Goal: Task Accomplishment & Management: Manage account settings

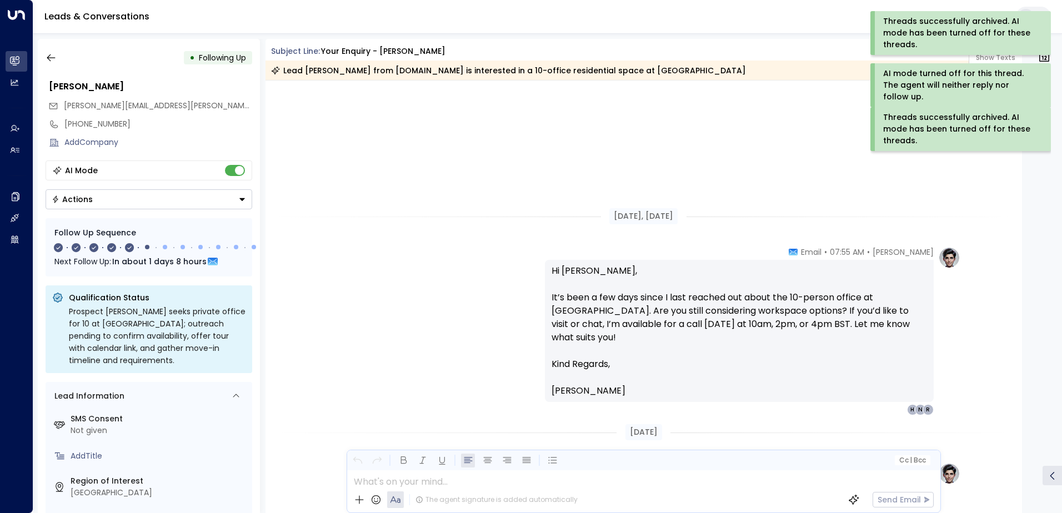
scroll to position [1298, 0]
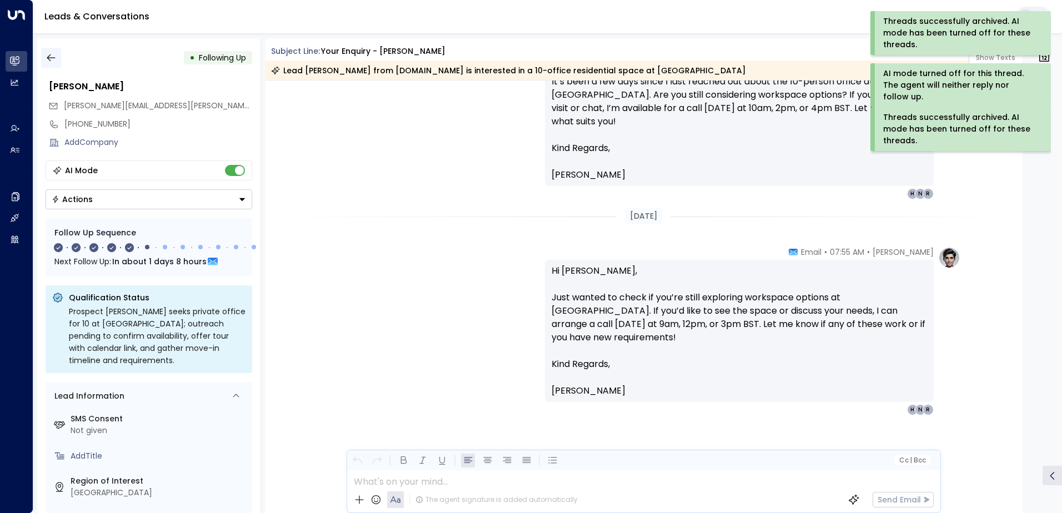
click at [53, 59] on icon "button" at bounding box center [51, 57] width 11 height 11
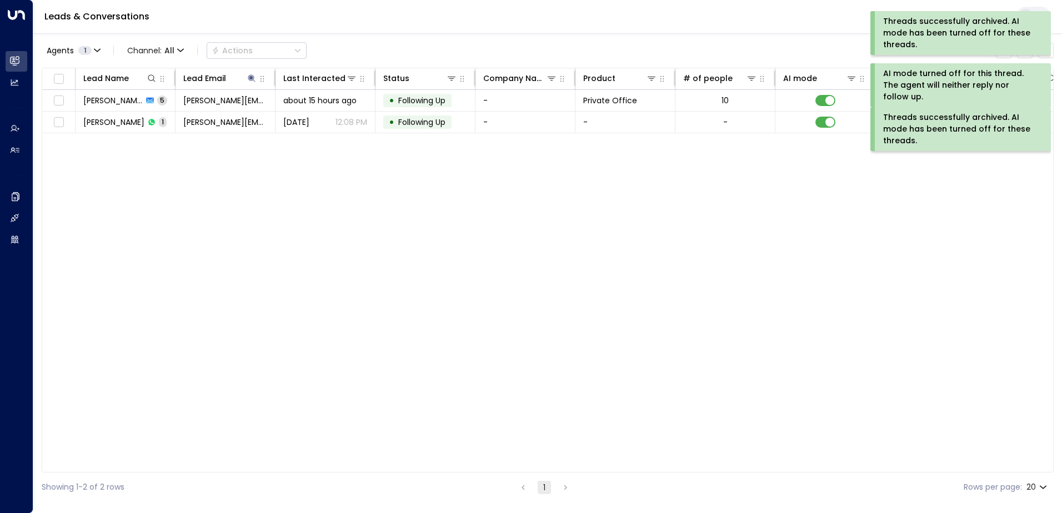
click at [923, 129] on div "Threads successfully archived. AI mode has been turned off for these threads." at bounding box center [959, 129] width 153 height 35
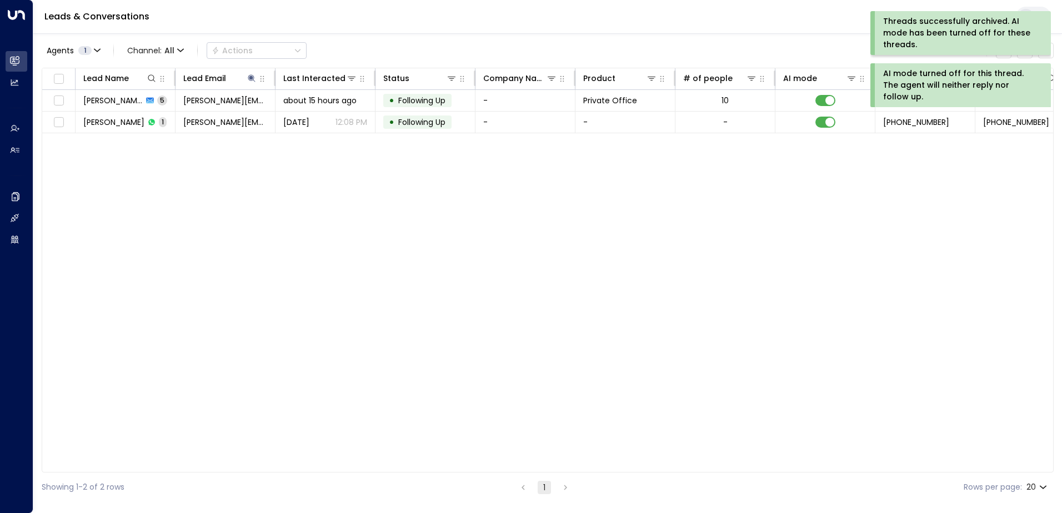
click at [911, 83] on div "AI mode turned off for this thread. The agent will neither reply nor follow up." at bounding box center [959, 85] width 153 height 35
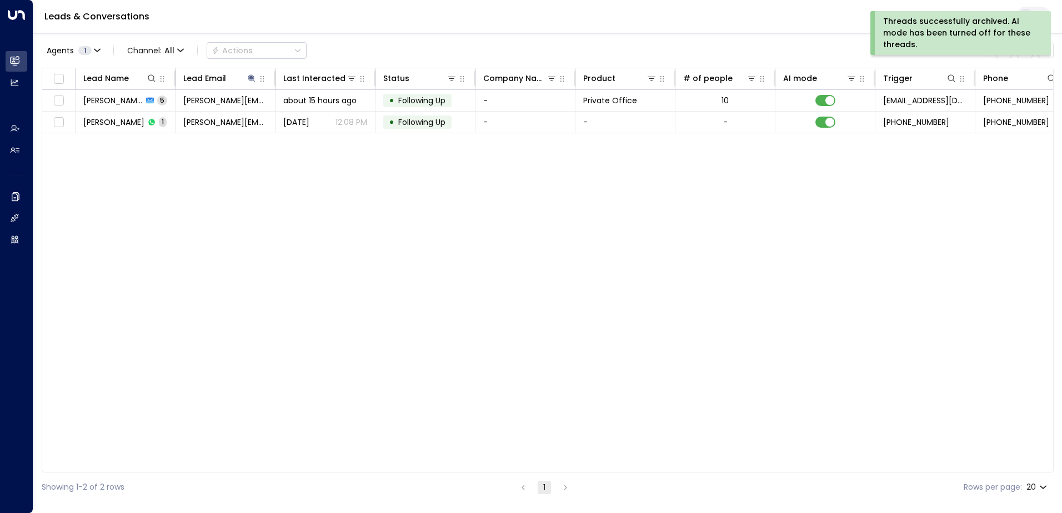
click at [917, 20] on div "Threads successfully archived. AI mode has been turned off for these threads." at bounding box center [959, 33] width 153 height 35
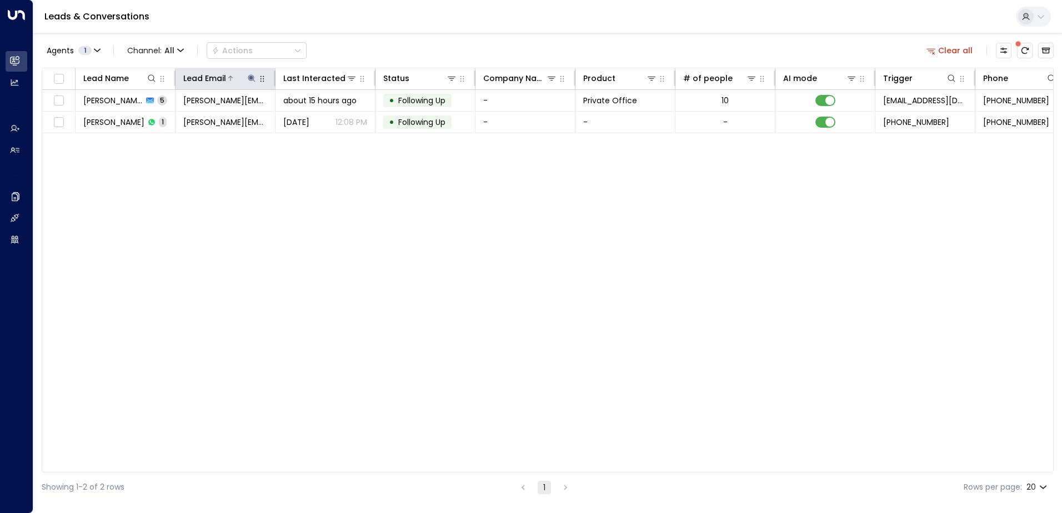
click at [249, 77] on icon at bounding box center [251, 78] width 9 height 9
click at [321, 118] on icon "button" at bounding box center [321, 118] width 7 height 7
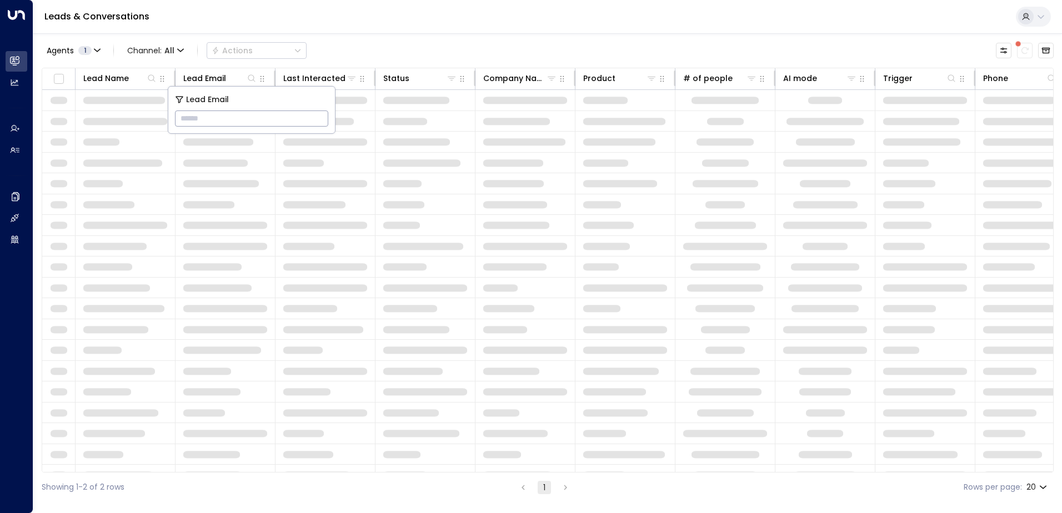
type input "**********"
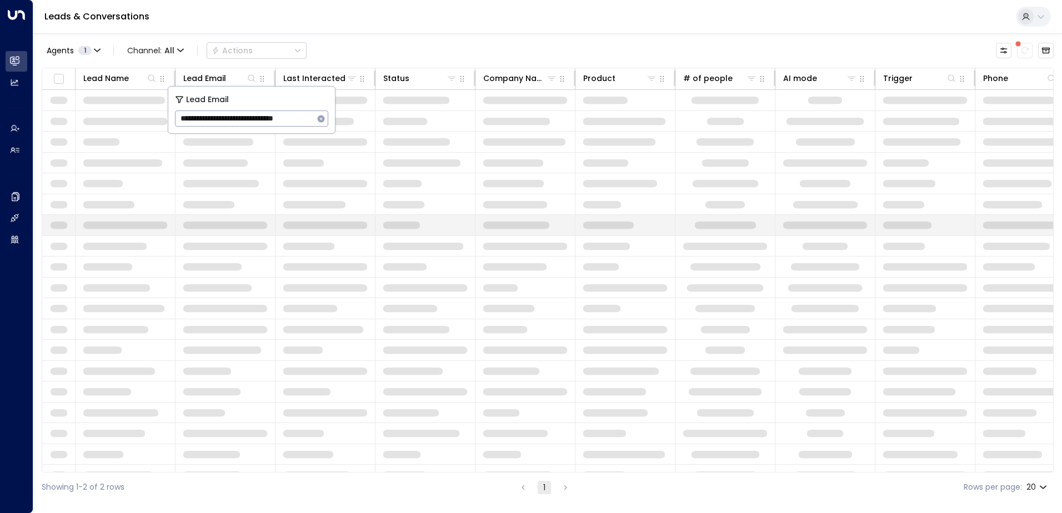
scroll to position [0, 7]
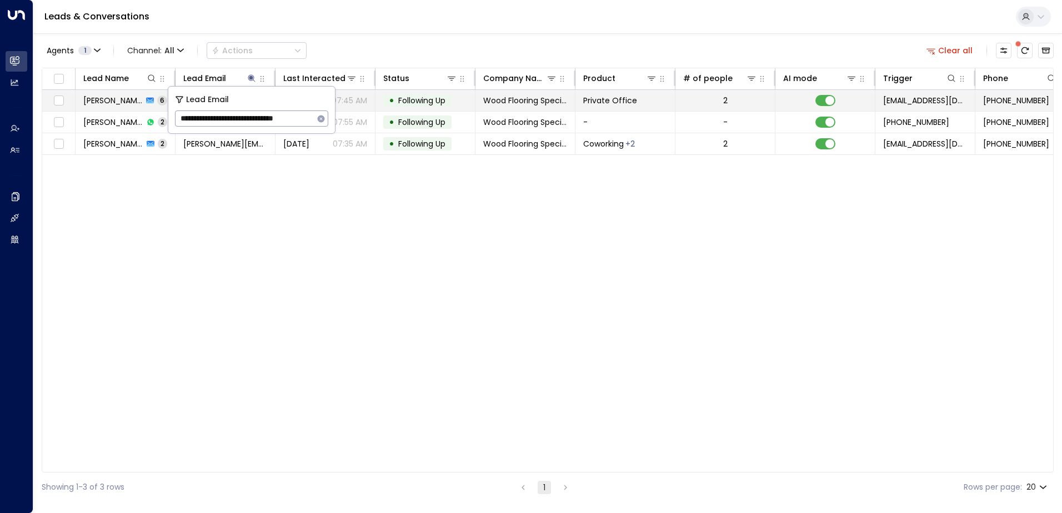
click at [421, 100] on span "Following Up" at bounding box center [421, 100] width 47 height 11
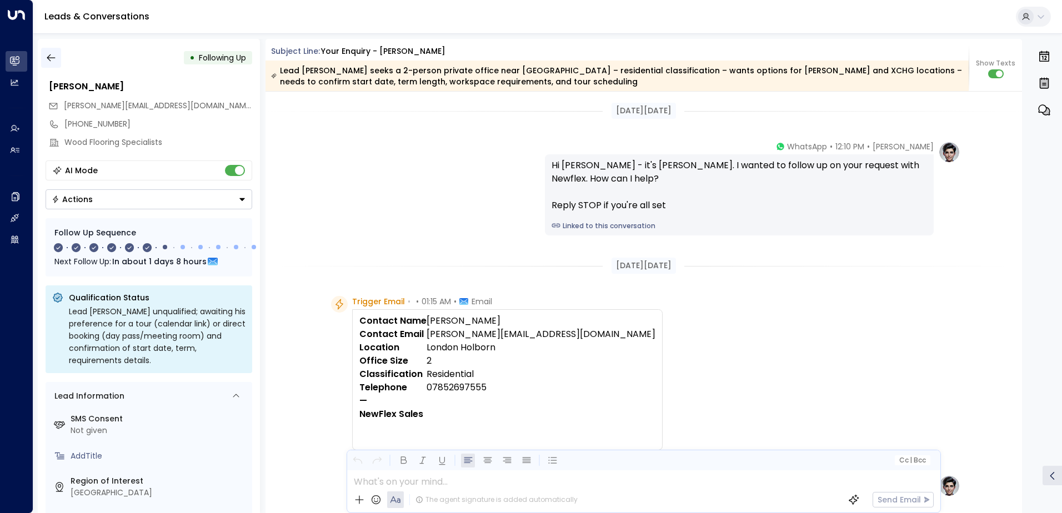
click at [51, 59] on icon "button" at bounding box center [51, 57] width 11 height 11
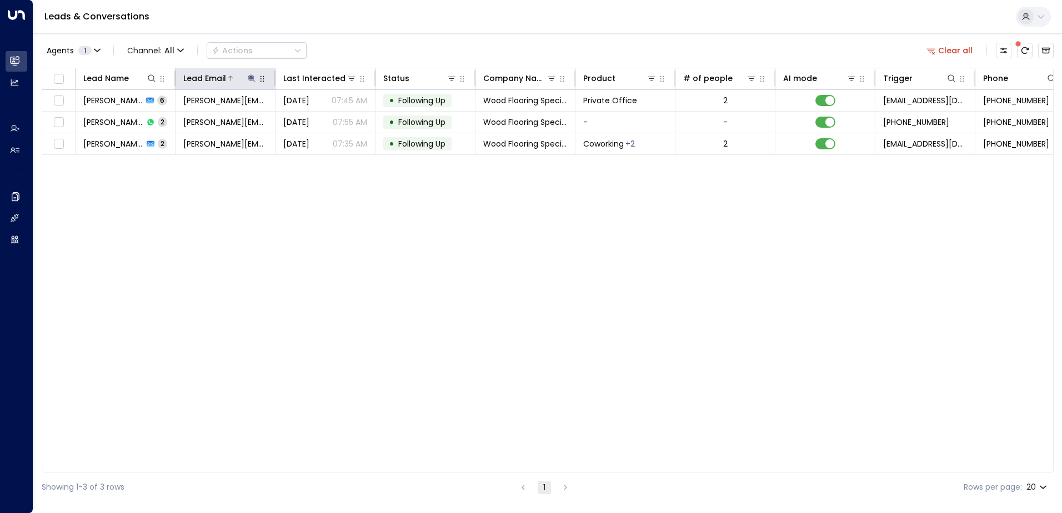
click at [249, 77] on icon at bounding box center [251, 78] width 9 height 9
click at [321, 114] on icon "button" at bounding box center [320, 118] width 9 height 9
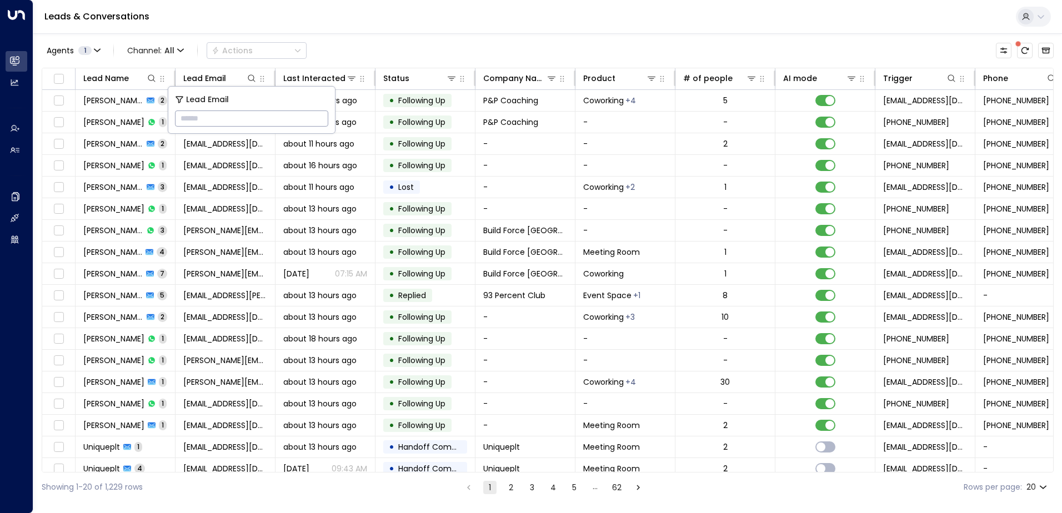
type input "**********"
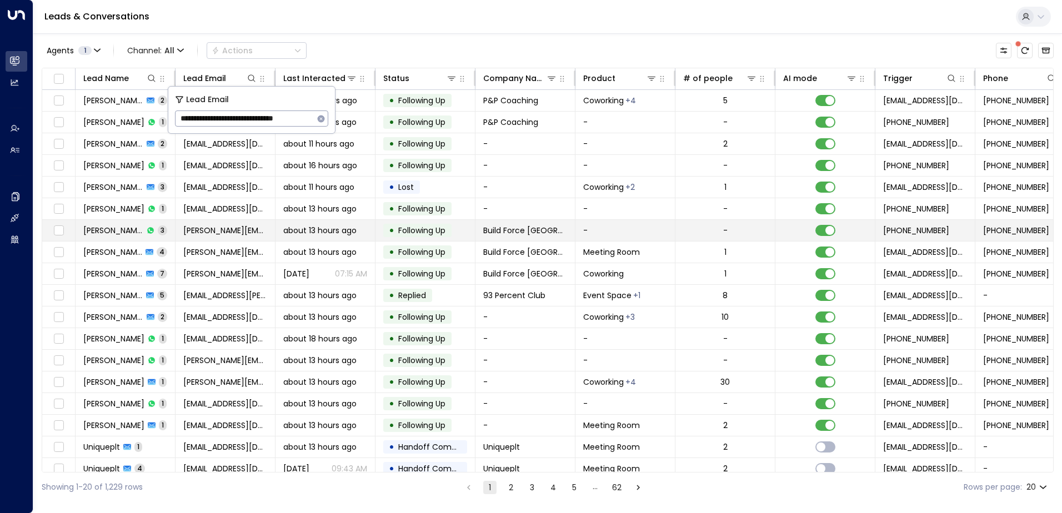
scroll to position [0, 17]
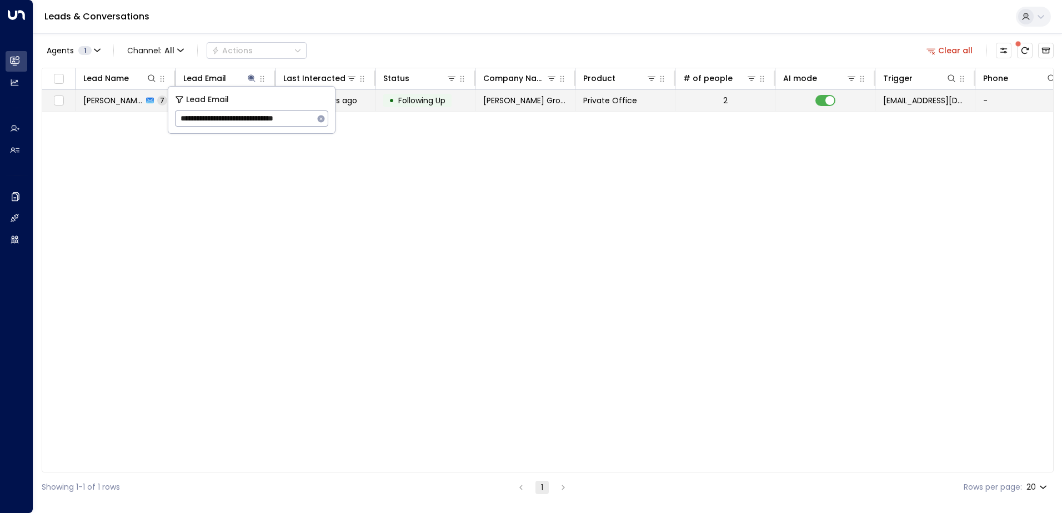
click at [421, 101] on span "Following Up" at bounding box center [421, 100] width 47 height 11
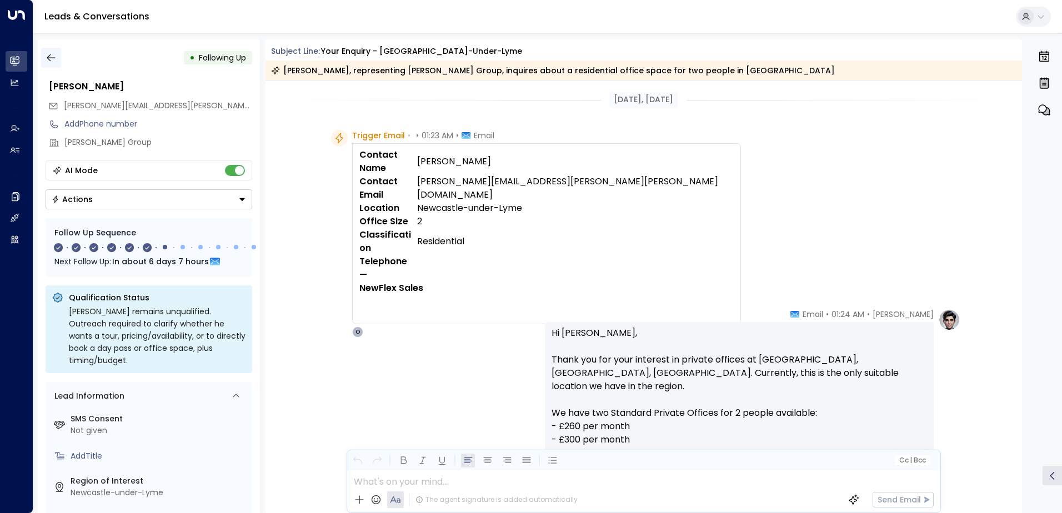
click at [51, 59] on icon "button" at bounding box center [51, 57] width 11 height 11
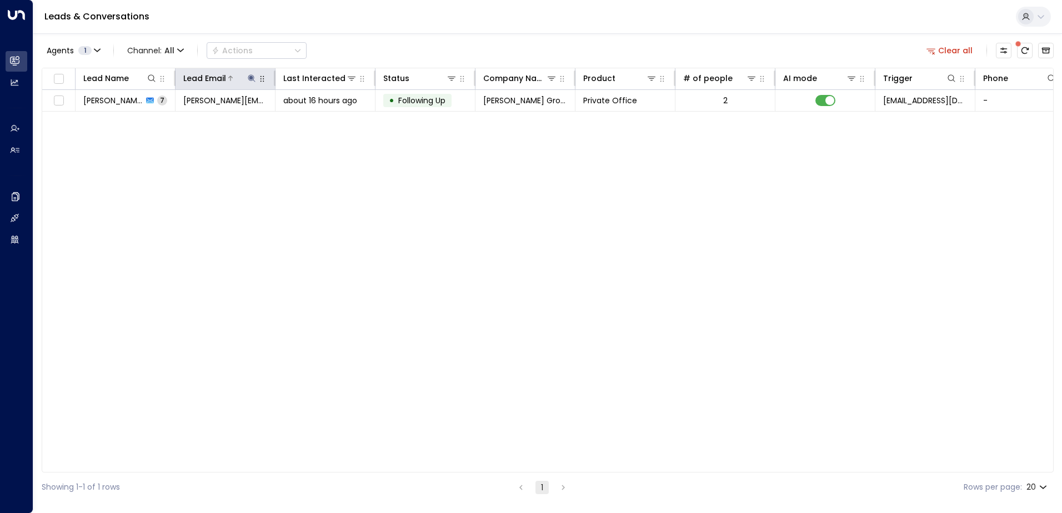
click at [254, 74] on icon at bounding box center [251, 78] width 9 height 9
click at [318, 115] on icon "button" at bounding box center [320, 118] width 9 height 9
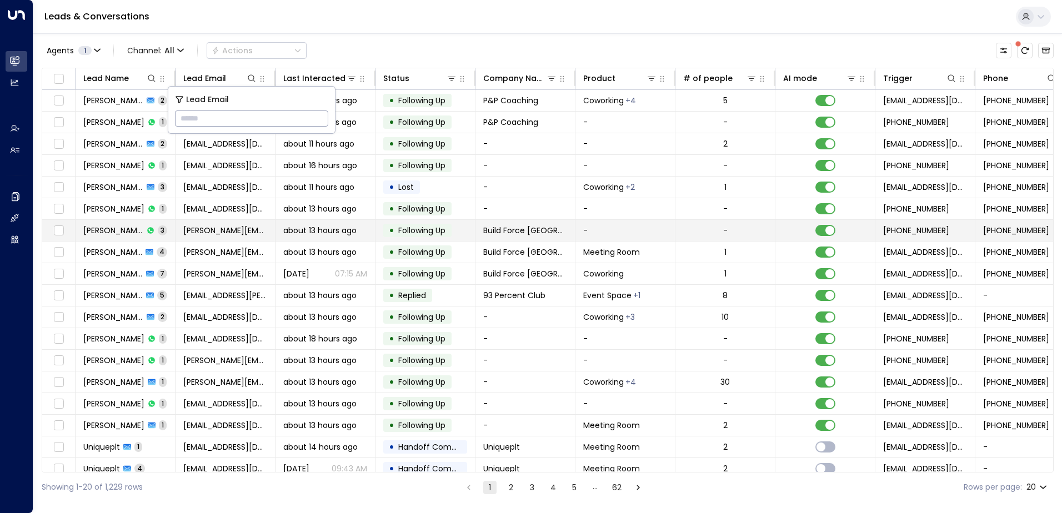
type input "**********"
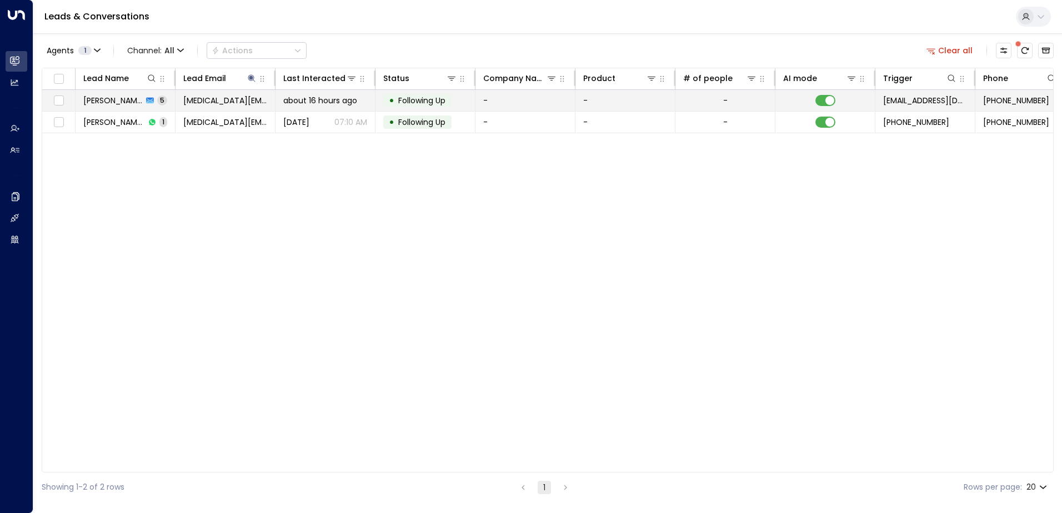
click at [422, 98] on span "Following Up" at bounding box center [421, 100] width 47 height 11
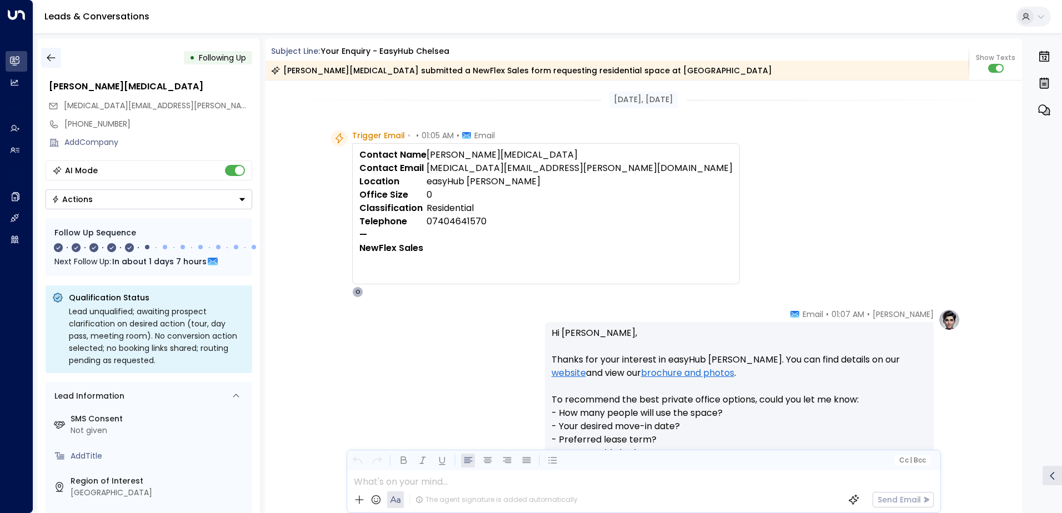
click at [51, 62] on icon "button" at bounding box center [51, 57] width 11 height 11
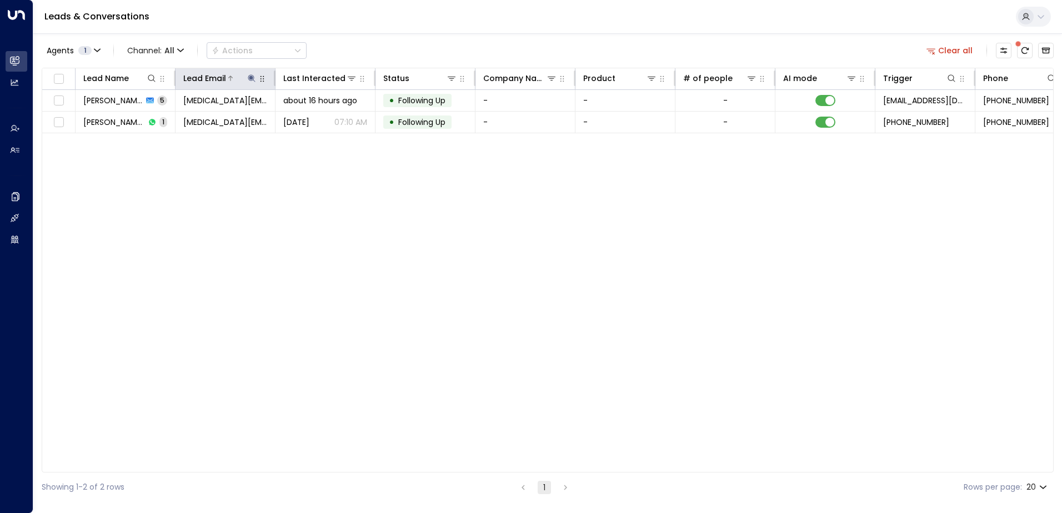
click at [249, 78] on icon at bounding box center [251, 77] width 7 height 7
click at [321, 115] on icon "button" at bounding box center [321, 118] width 7 height 7
type input "**********"
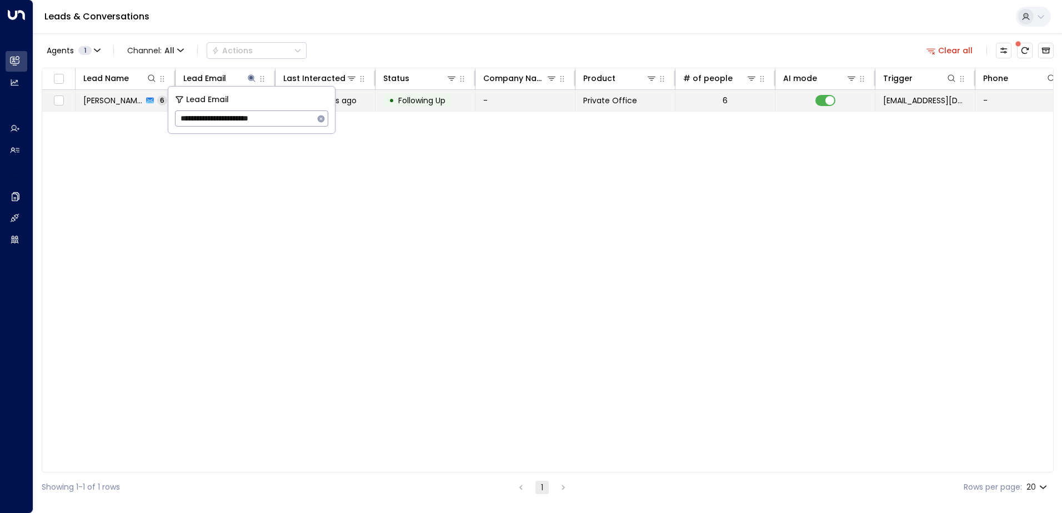
click at [429, 98] on span "Following Up" at bounding box center [421, 100] width 47 height 11
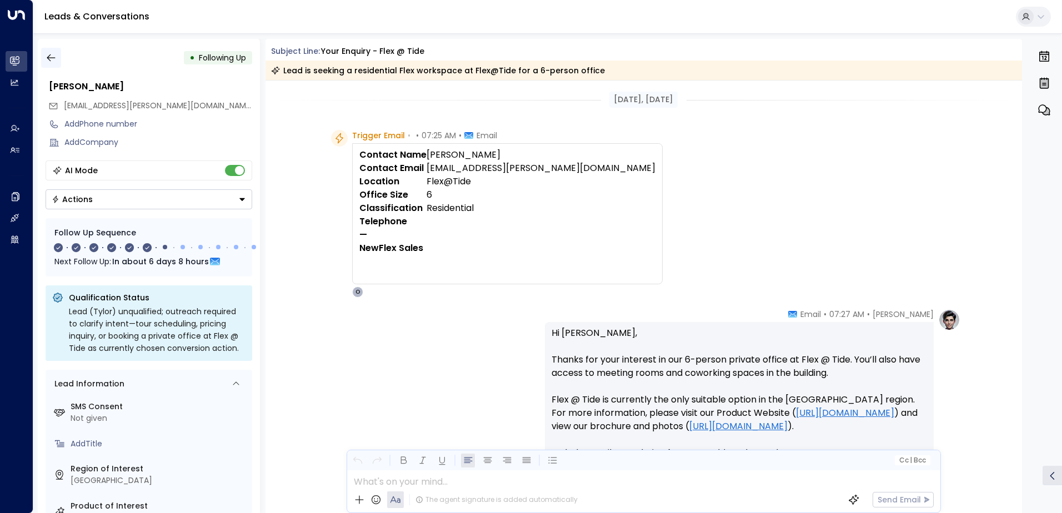
click at [44, 56] on button "button" at bounding box center [51, 58] width 20 height 20
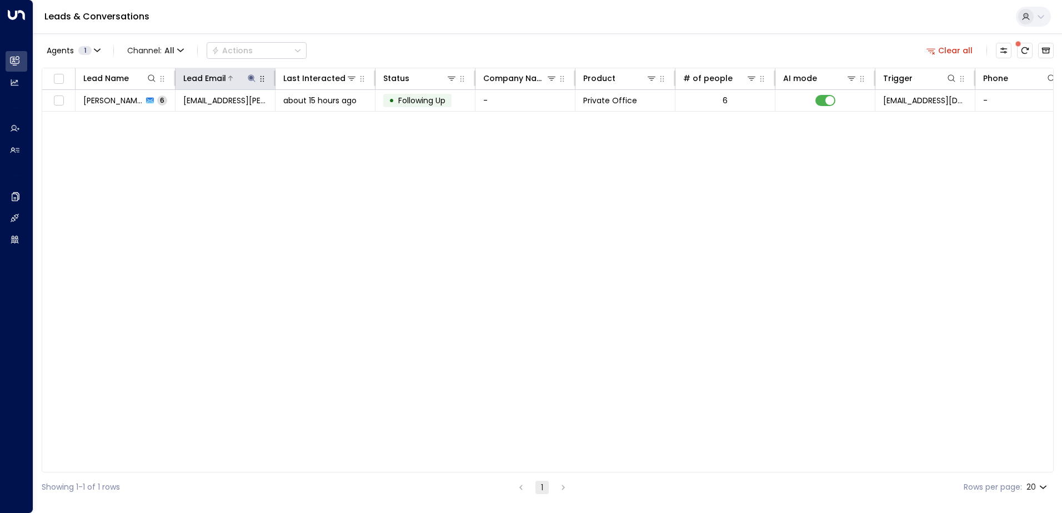
click at [253, 78] on icon at bounding box center [251, 78] width 9 height 9
click at [320, 119] on icon "button" at bounding box center [320, 118] width 9 height 9
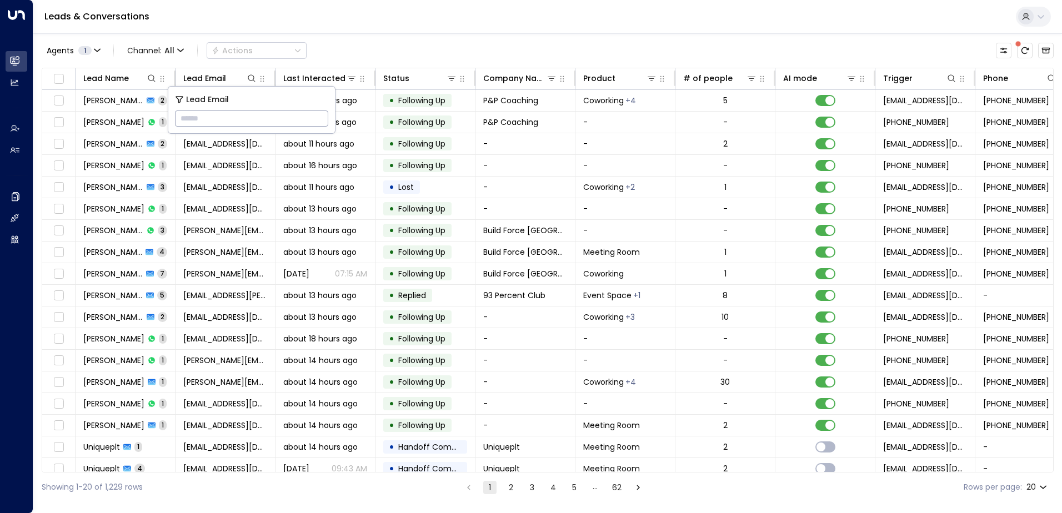
type input "**********"
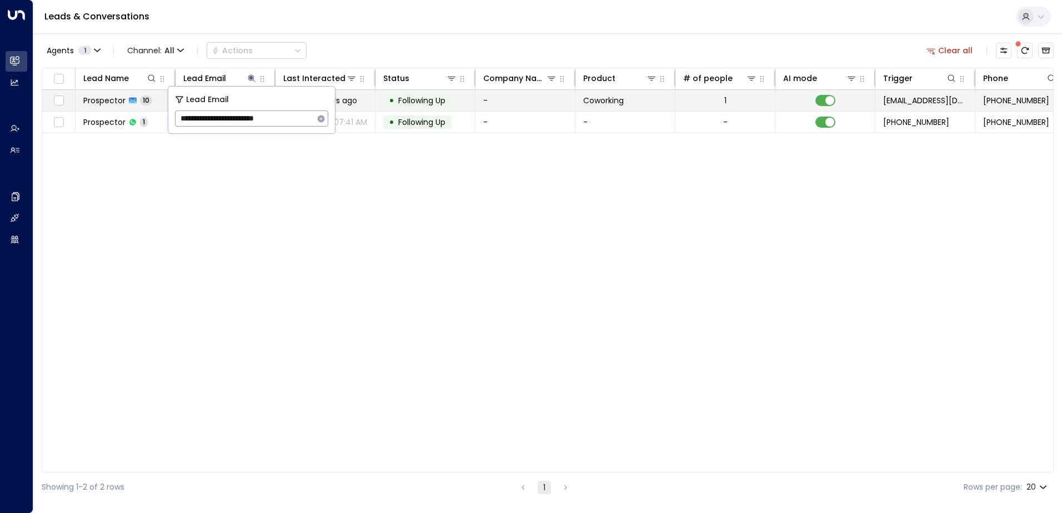
click at [413, 97] on span "Following Up" at bounding box center [421, 100] width 47 height 11
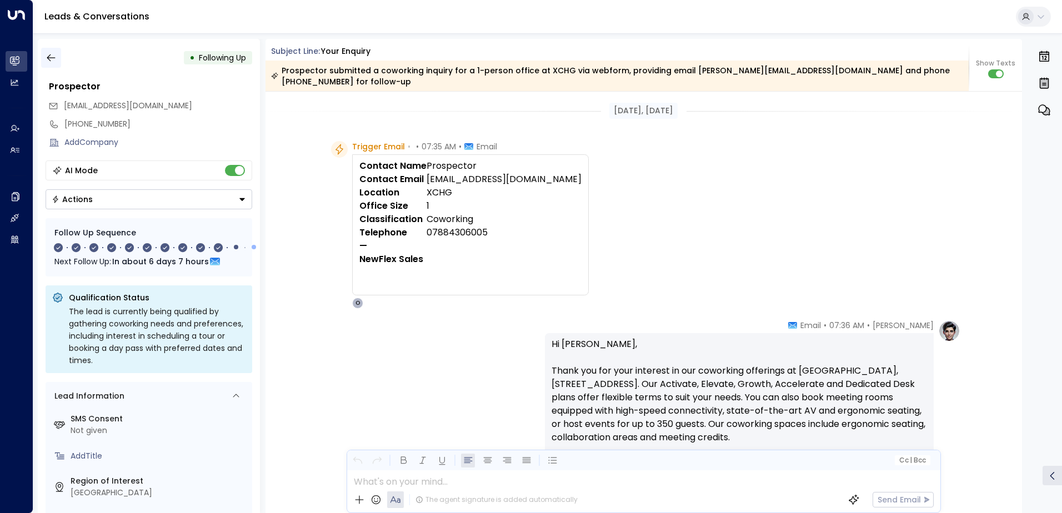
click at [53, 61] on icon "button" at bounding box center [51, 57] width 11 height 11
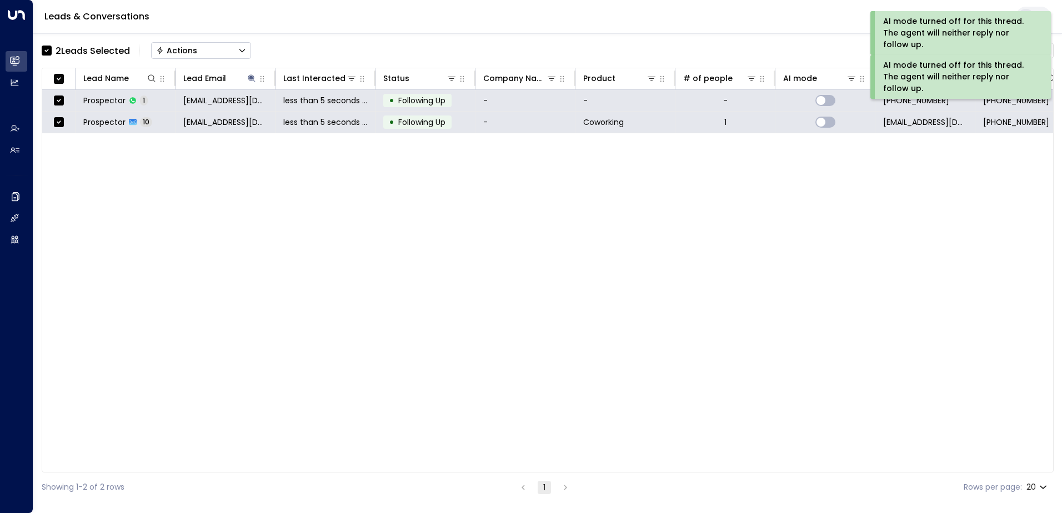
click at [189, 49] on div "Actions" at bounding box center [176, 51] width 41 height 10
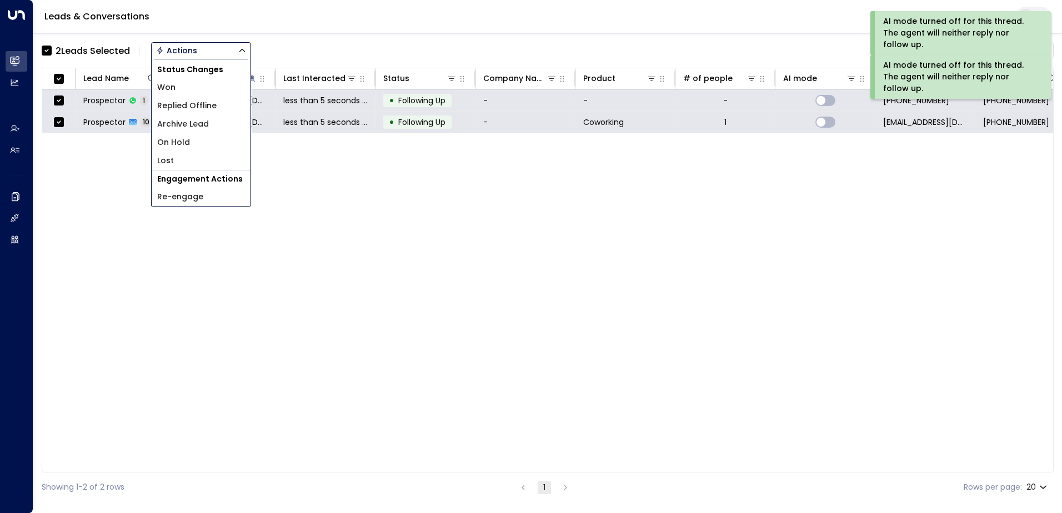
click at [188, 123] on span "Archive Lead" at bounding box center [183, 124] width 52 height 12
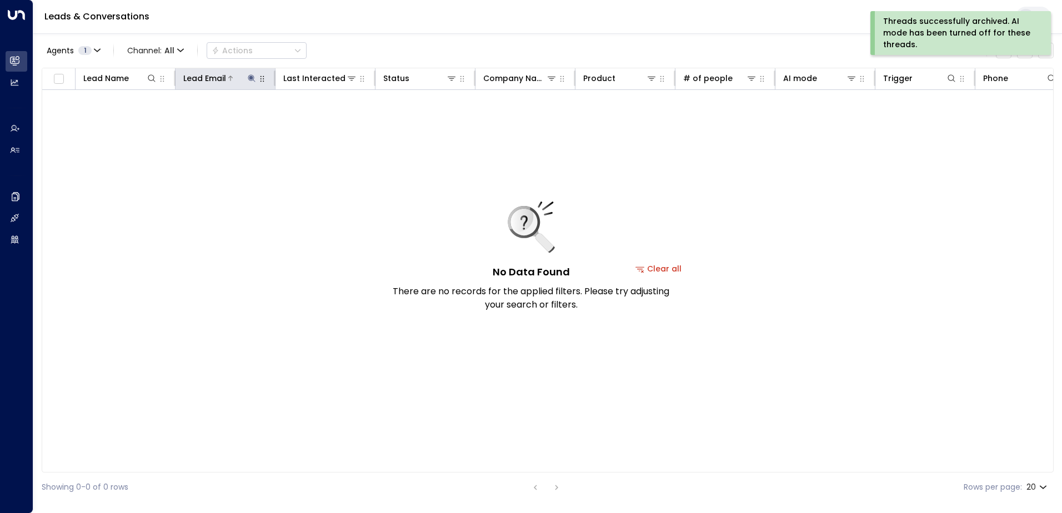
click at [253, 74] on icon at bounding box center [251, 78] width 9 height 9
click at [321, 119] on icon "button" at bounding box center [320, 118] width 9 height 9
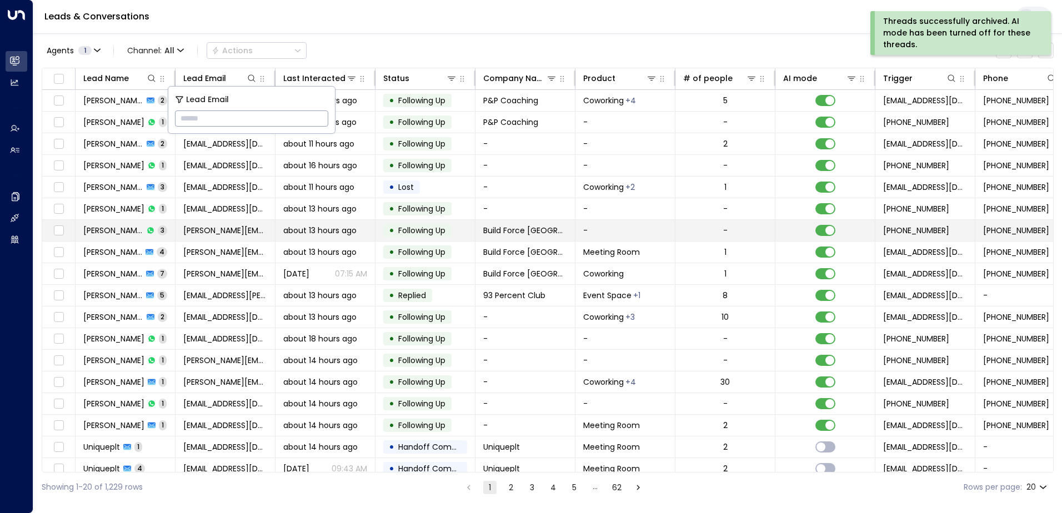
type input "**********"
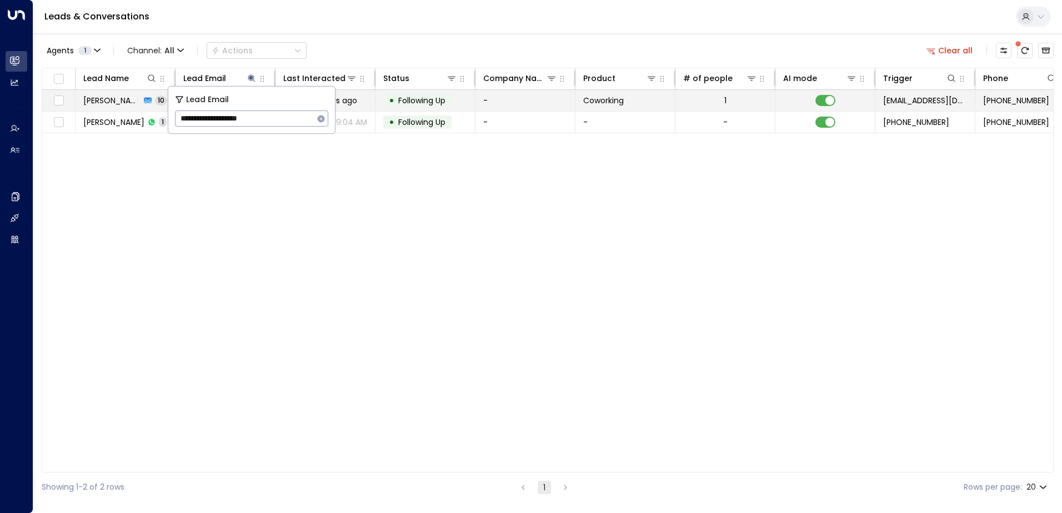
click at [425, 98] on span "Following Up" at bounding box center [421, 100] width 47 height 11
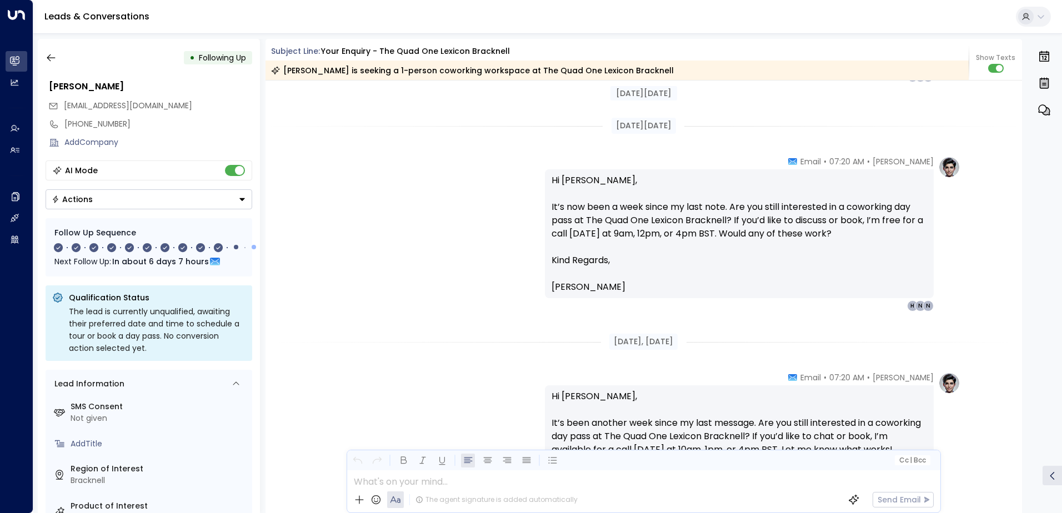
scroll to position [2221, 0]
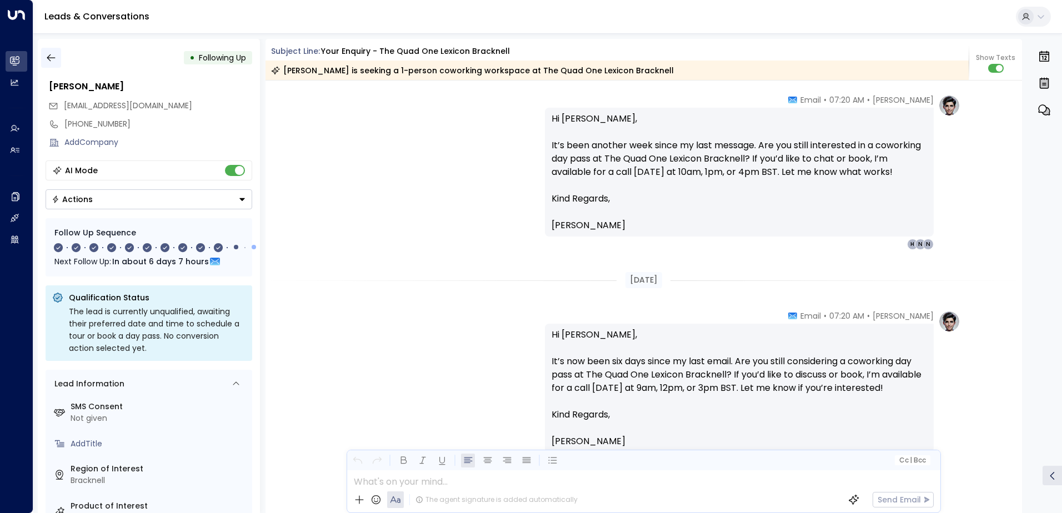
click at [54, 57] on icon "button" at bounding box center [51, 57] width 11 height 11
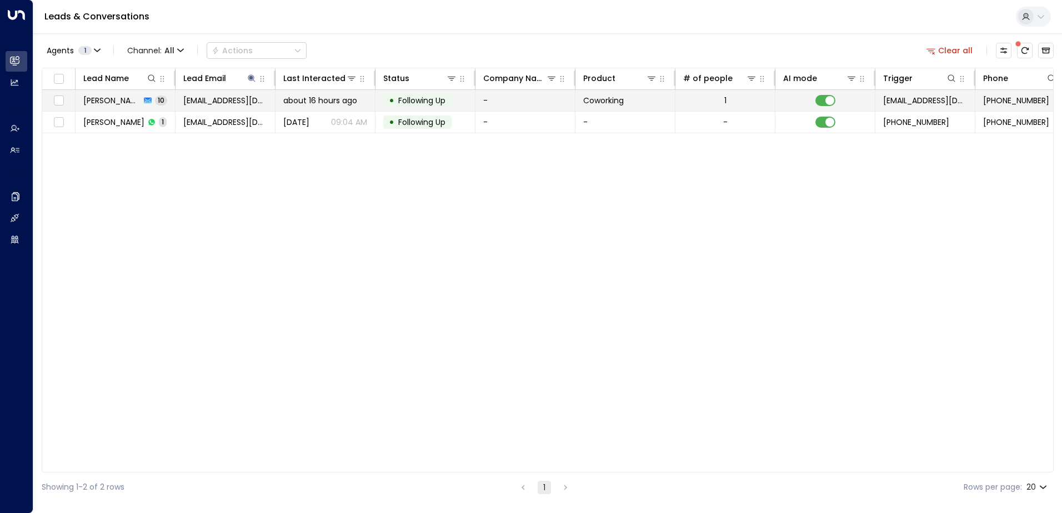
click at [828, 94] on td at bounding box center [825, 100] width 100 height 21
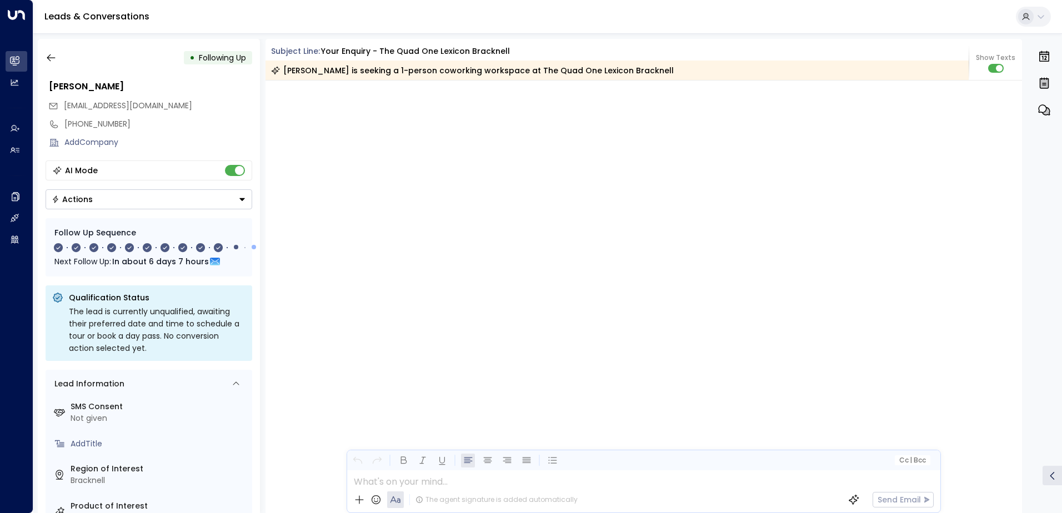
scroll to position [4799, 0]
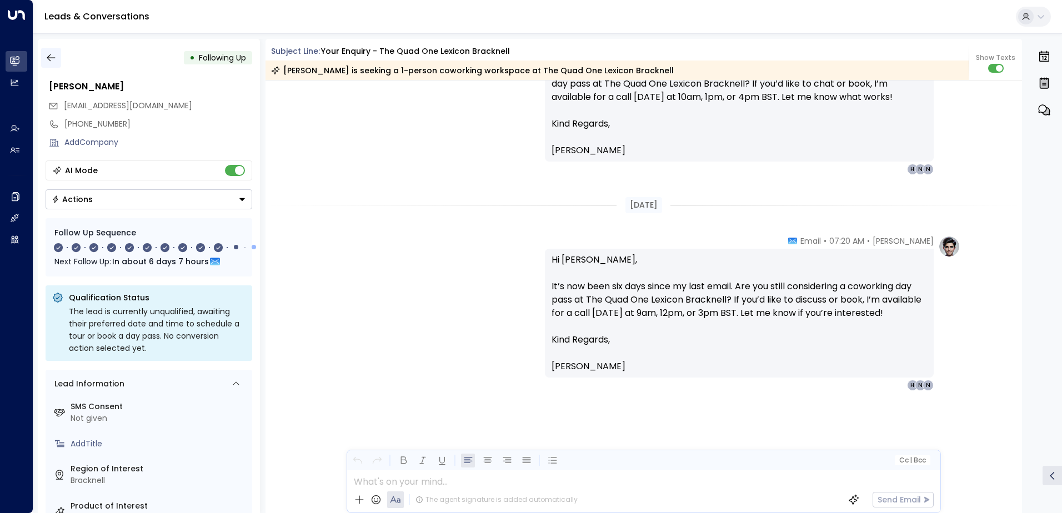
click at [54, 59] on icon "button" at bounding box center [51, 57] width 11 height 11
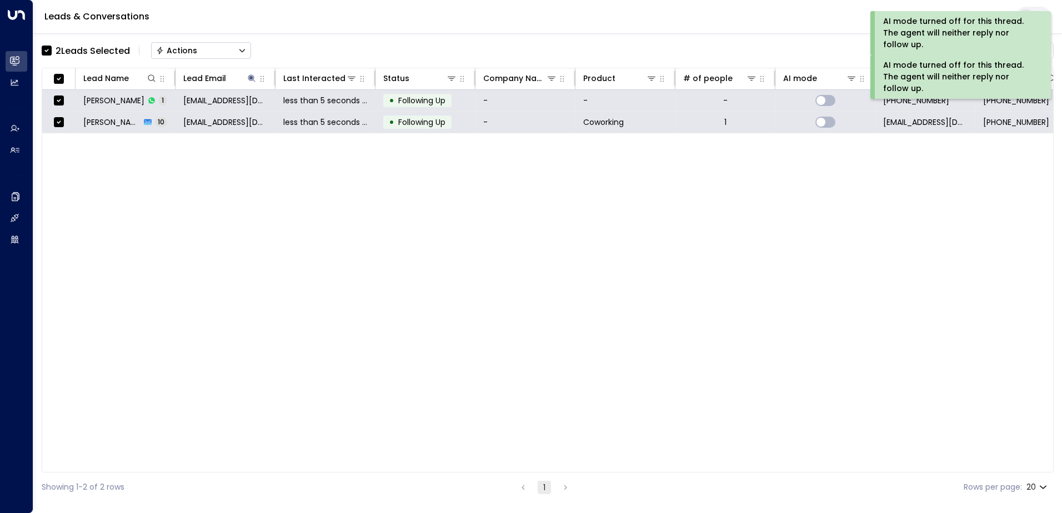
click at [185, 52] on div "Actions" at bounding box center [176, 51] width 41 height 10
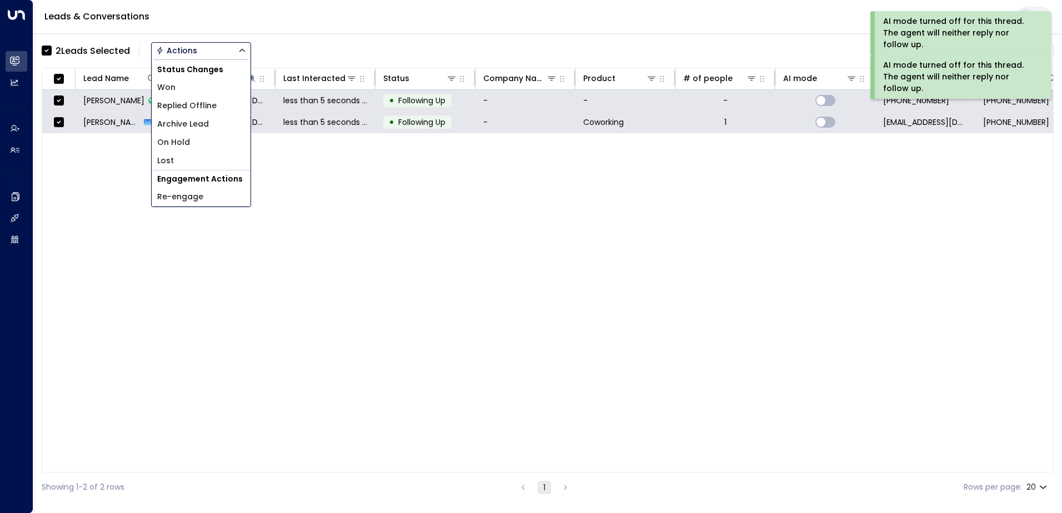
click at [194, 124] on span "Archive Lead" at bounding box center [183, 124] width 52 height 12
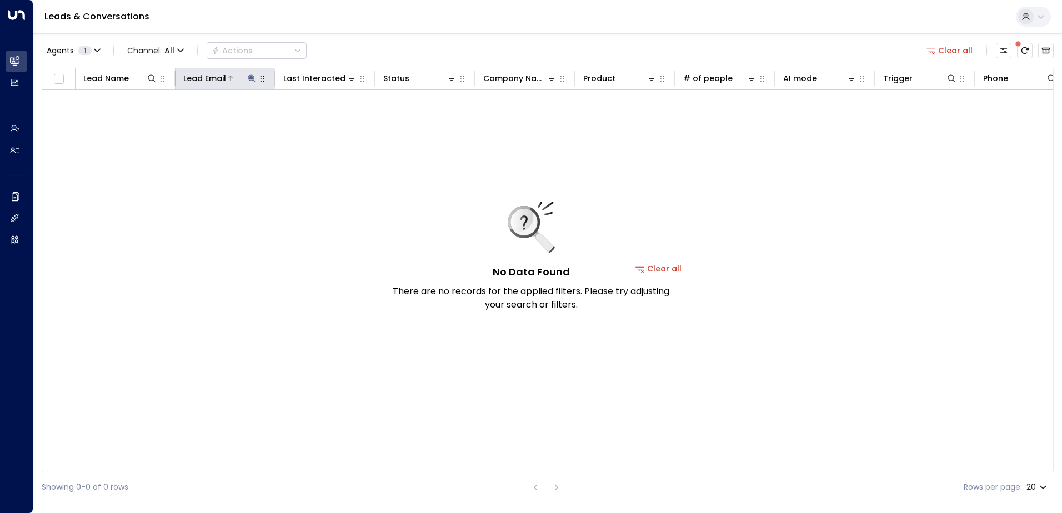
click at [254, 79] on icon at bounding box center [251, 77] width 7 height 7
click at [320, 114] on icon "button" at bounding box center [320, 118] width 9 height 9
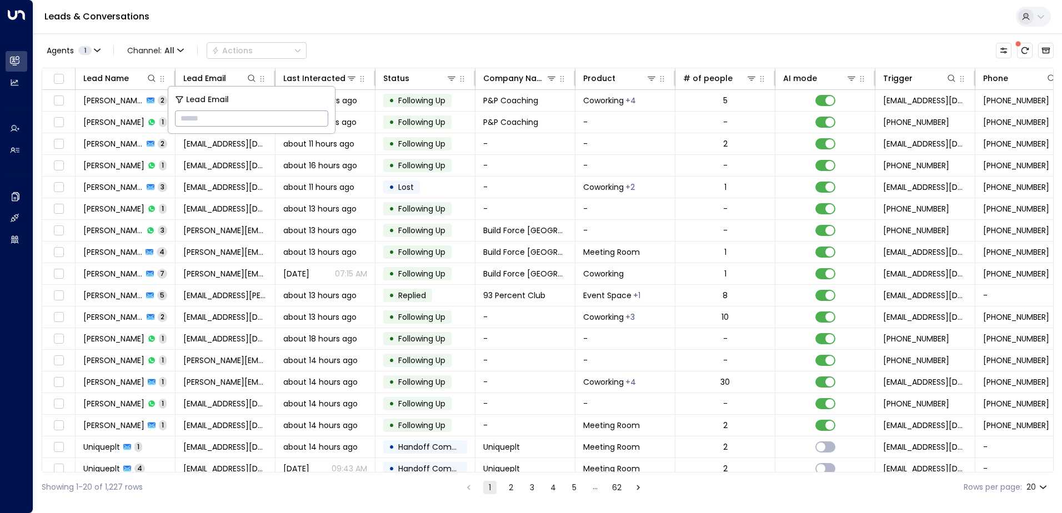
type input "**********"
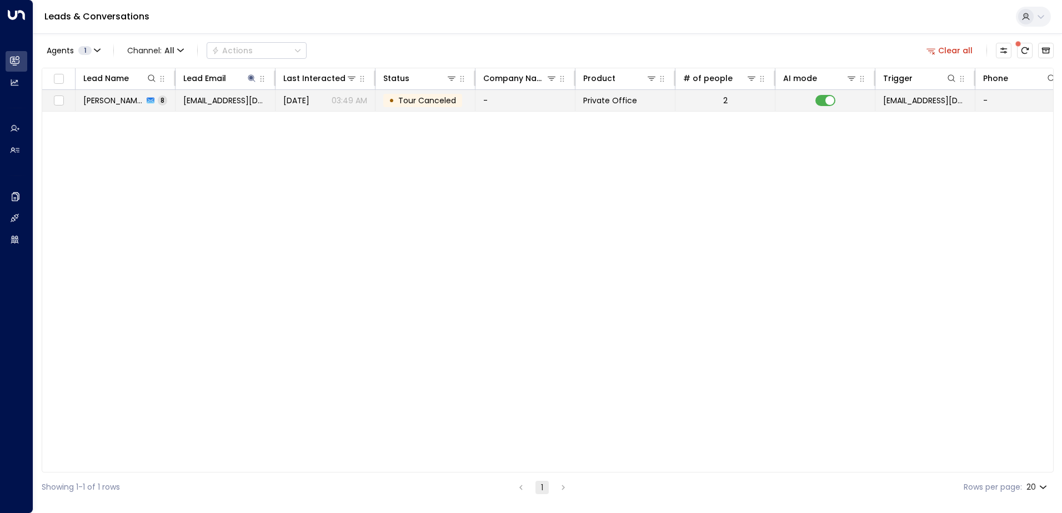
click at [442, 100] on span "Tour Canceled" at bounding box center [427, 100] width 58 height 11
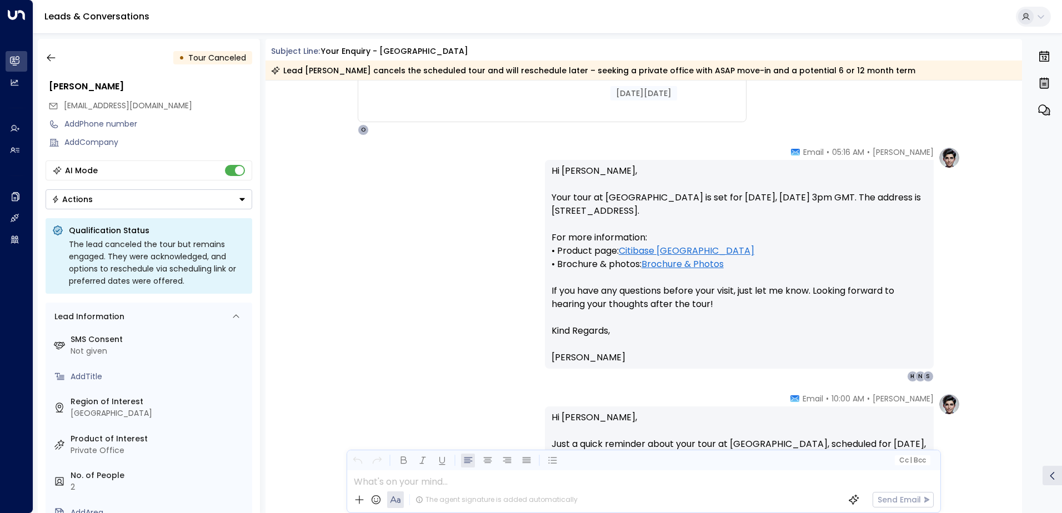
scroll to position [1335, 0]
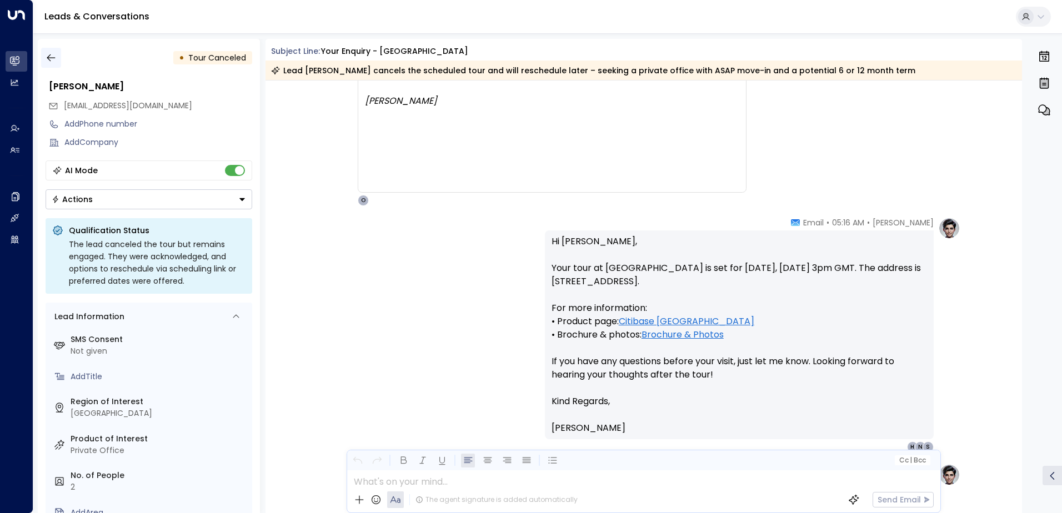
click at [46, 59] on icon "button" at bounding box center [51, 57] width 11 height 11
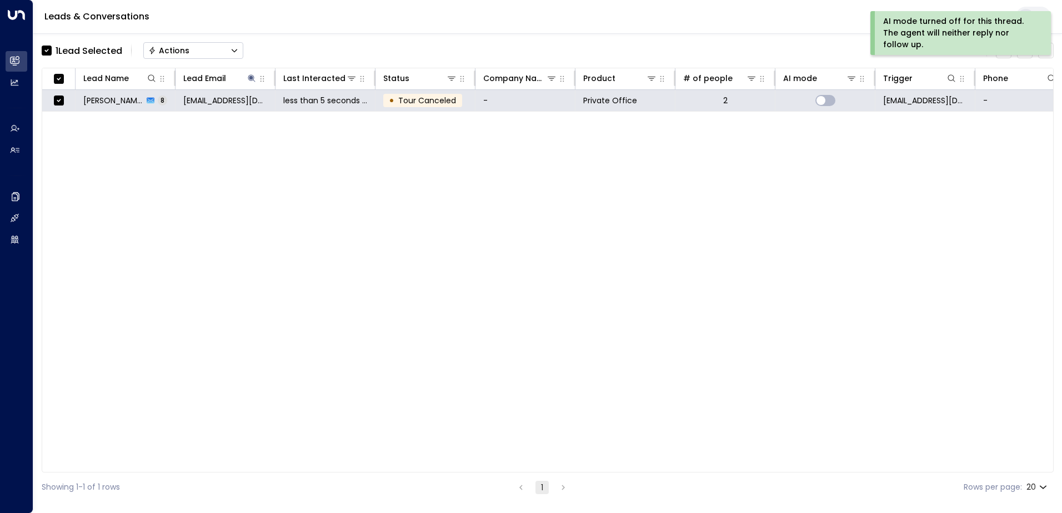
click at [170, 51] on div "Actions" at bounding box center [168, 51] width 41 height 10
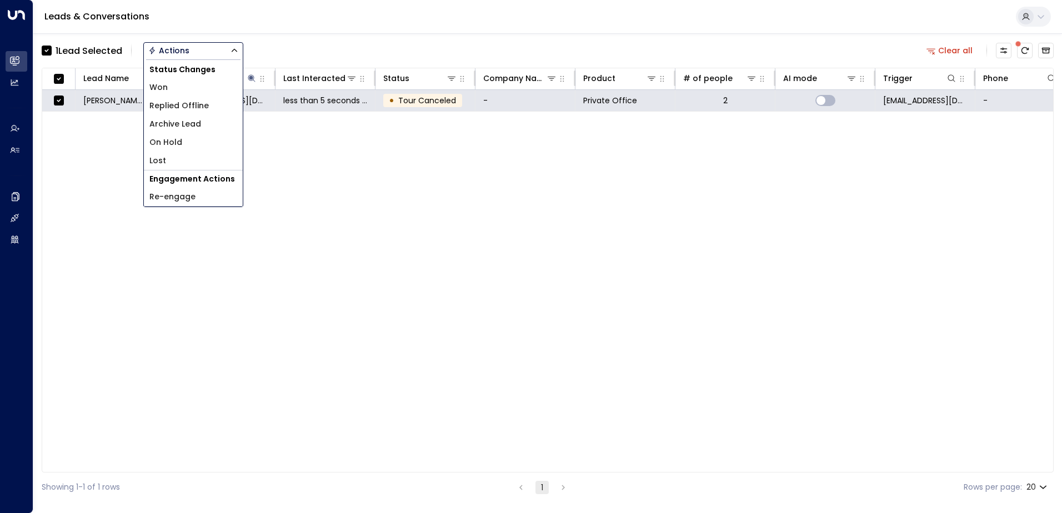
click at [187, 126] on span "Archive Lead" at bounding box center [175, 124] width 52 height 12
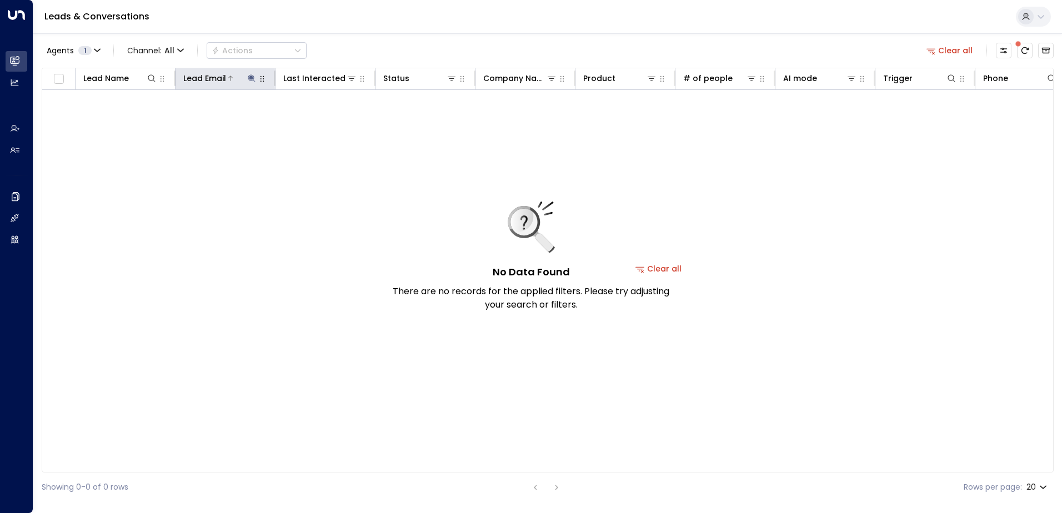
click at [249, 76] on icon at bounding box center [251, 77] width 7 height 7
click at [320, 119] on icon "button" at bounding box center [320, 118] width 9 height 9
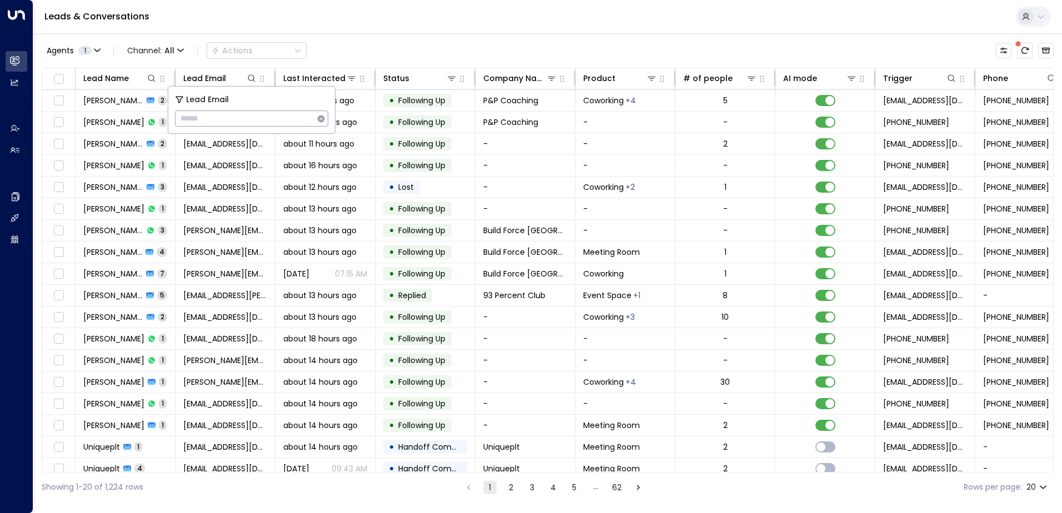
type input "**********"
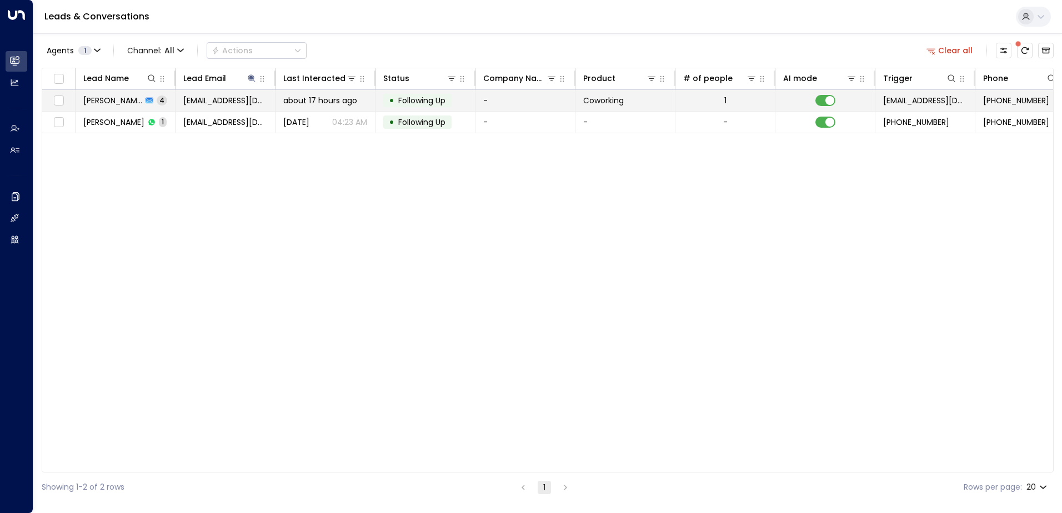
click at [432, 102] on span "Following Up" at bounding box center [421, 100] width 47 height 11
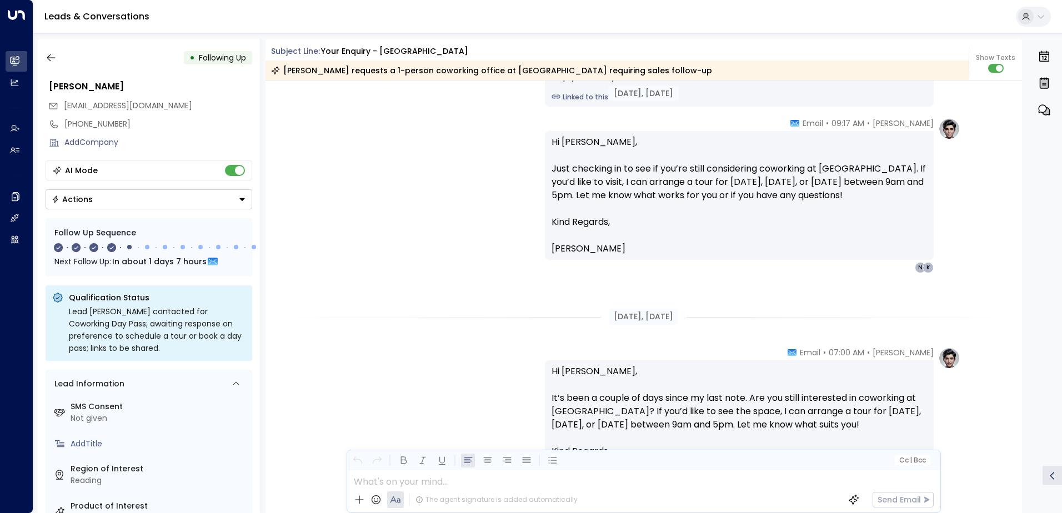
scroll to position [777, 0]
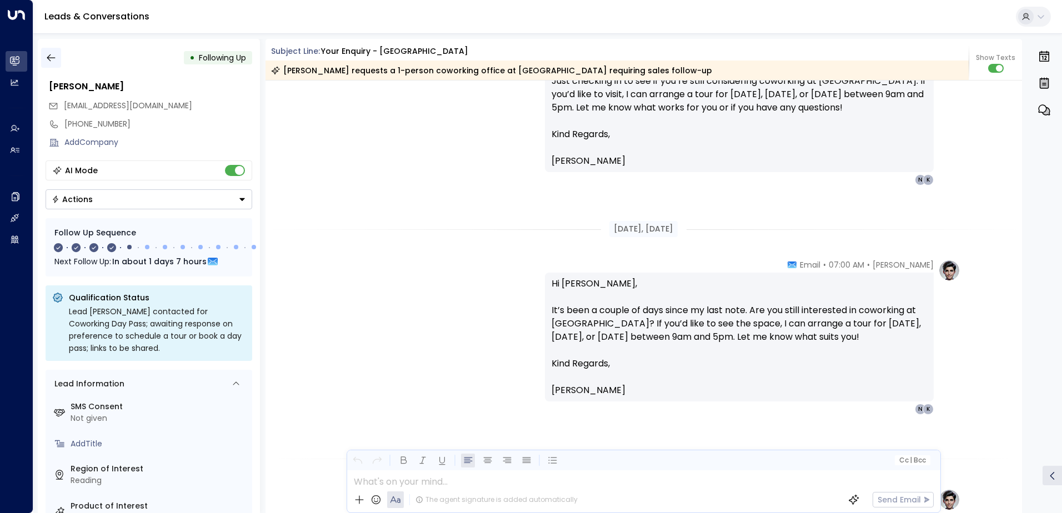
click at [52, 62] on icon "button" at bounding box center [51, 57] width 11 height 11
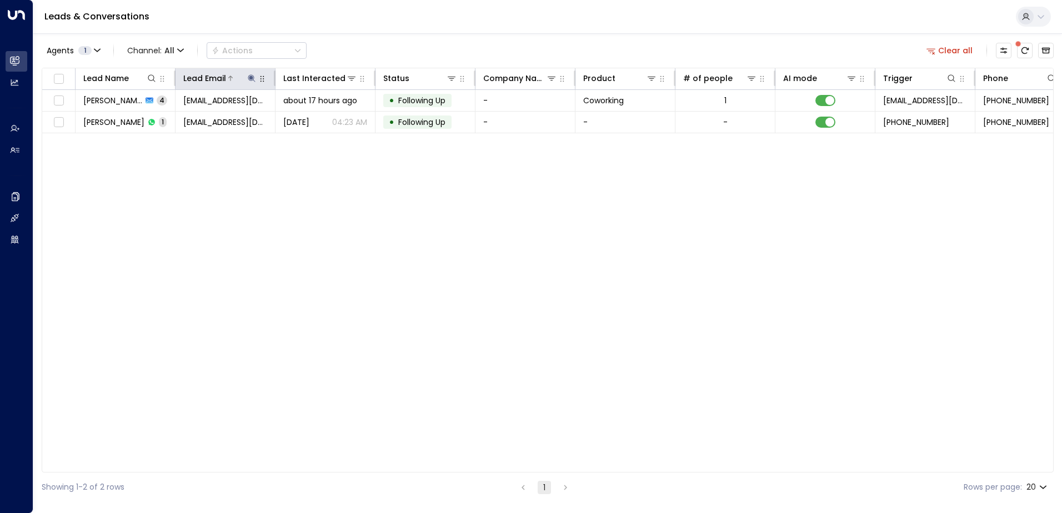
click at [253, 77] on icon at bounding box center [251, 78] width 9 height 9
click at [320, 116] on icon "button" at bounding box center [321, 118] width 7 height 7
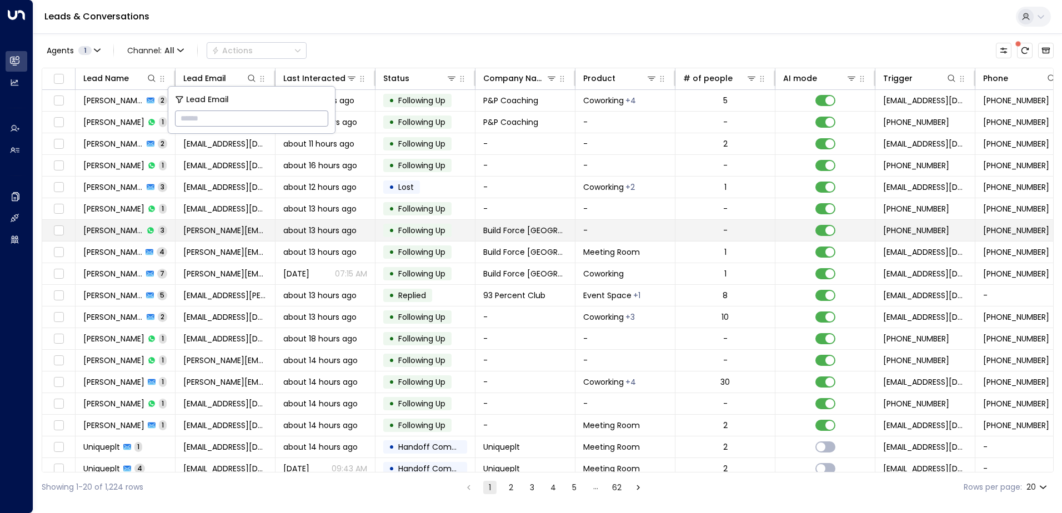
type input "**********"
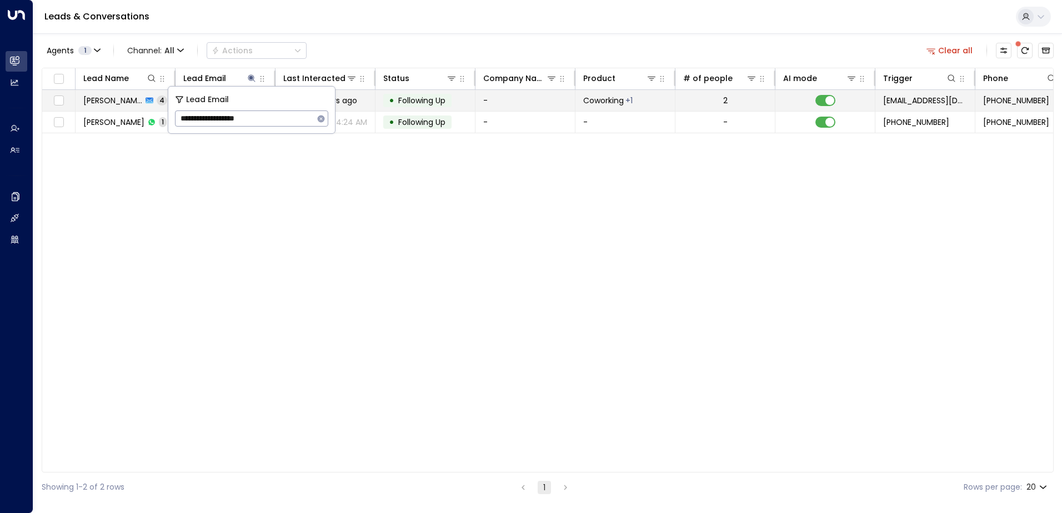
click at [433, 95] on span "Following Up" at bounding box center [421, 100] width 47 height 11
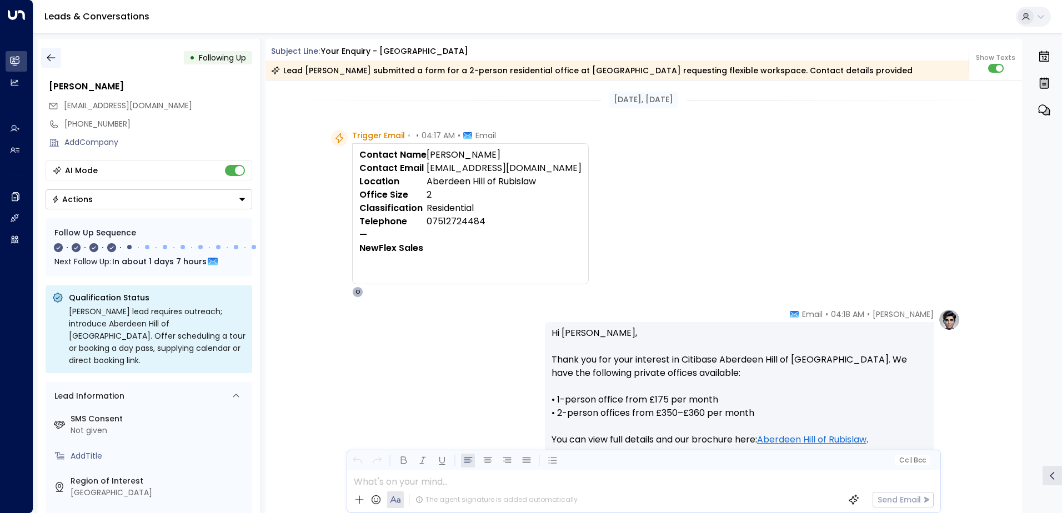
click at [51, 56] on icon "button" at bounding box center [51, 57] width 11 height 11
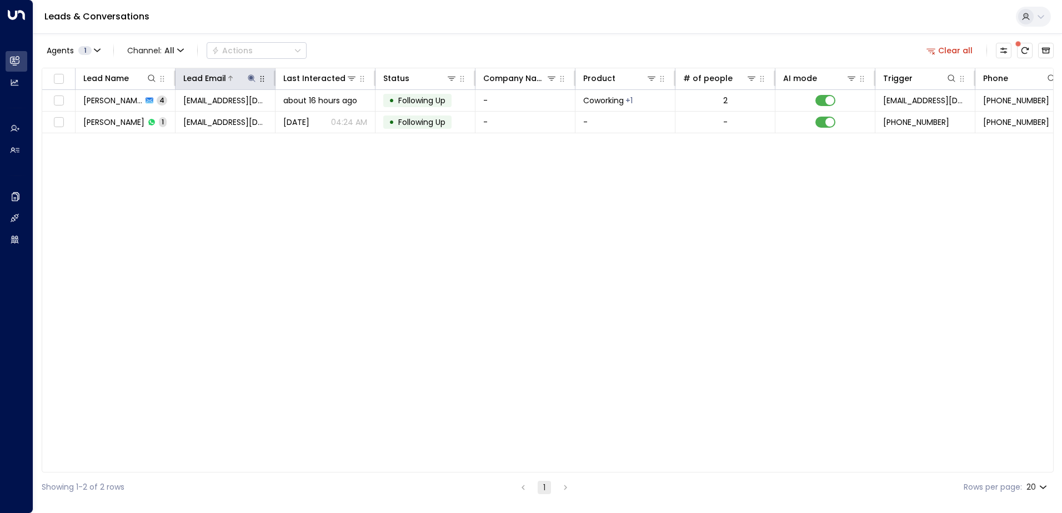
click at [252, 72] on div "Lead Email" at bounding box center [220, 78] width 74 height 13
click at [250, 78] on icon at bounding box center [251, 77] width 7 height 7
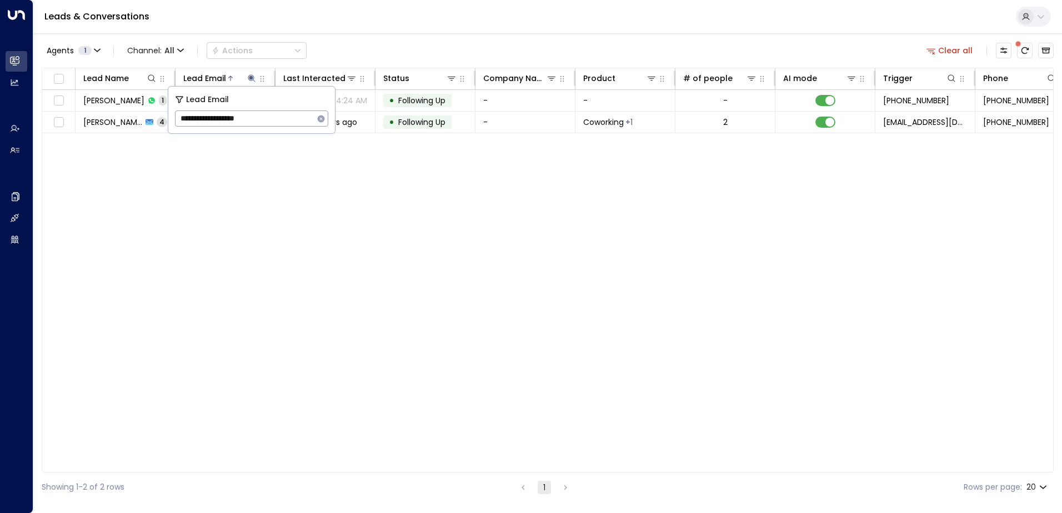
click at [319, 114] on icon "button" at bounding box center [320, 118] width 9 height 9
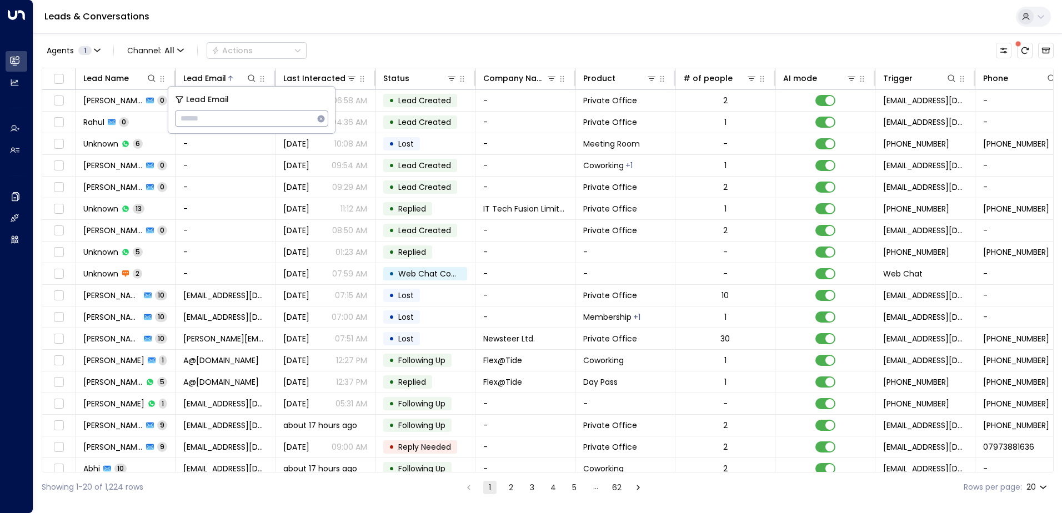
type input "**********"
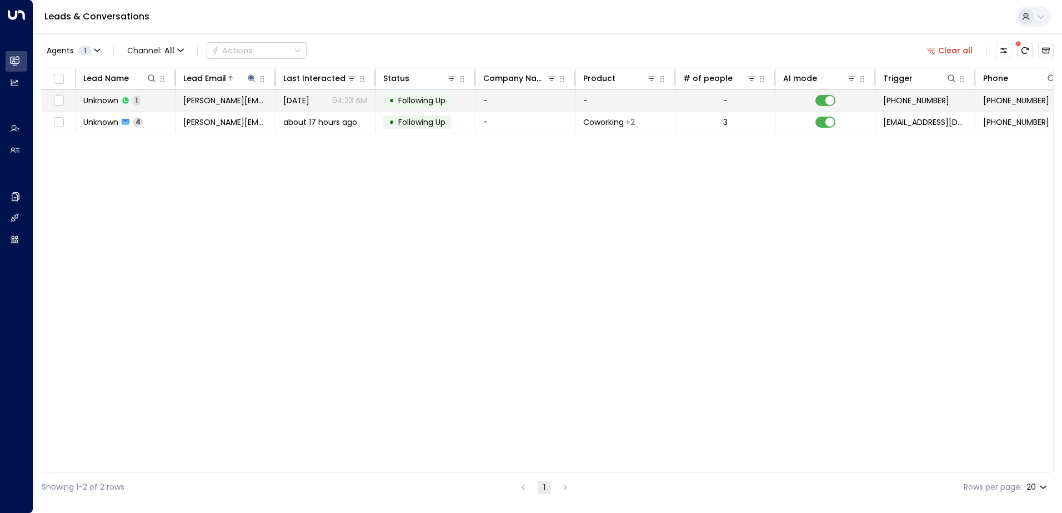
click at [424, 104] on span "Following Up" at bounding box center [421, 100] width 47 height 11
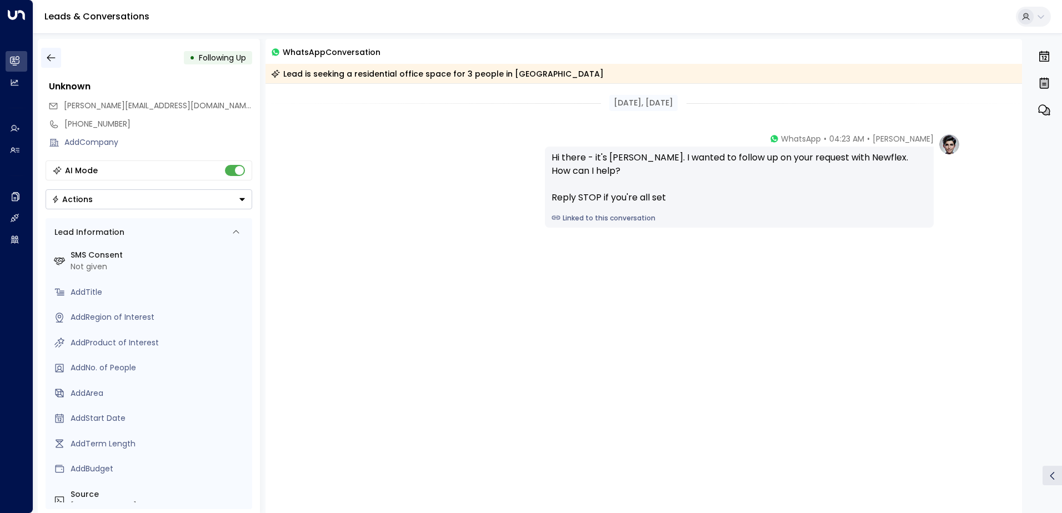
click at [51, 61] on icon "button" at bounding box center [51, 57] width 11 height 11
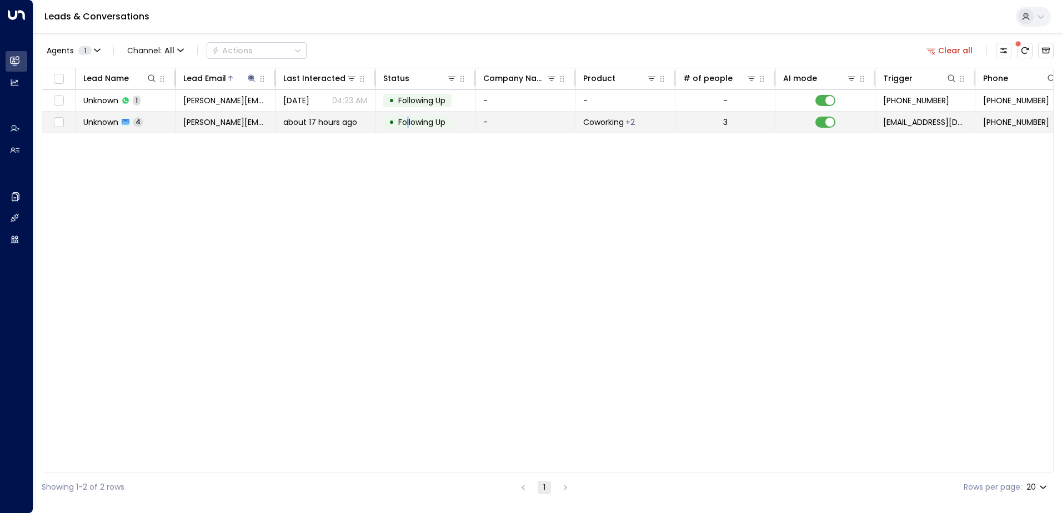
click at [409, 124] on span "Following Up" at bounding box center [421, 122] width 47 height 11
